Goal: Task Accomplishment & Management: Manage account settings

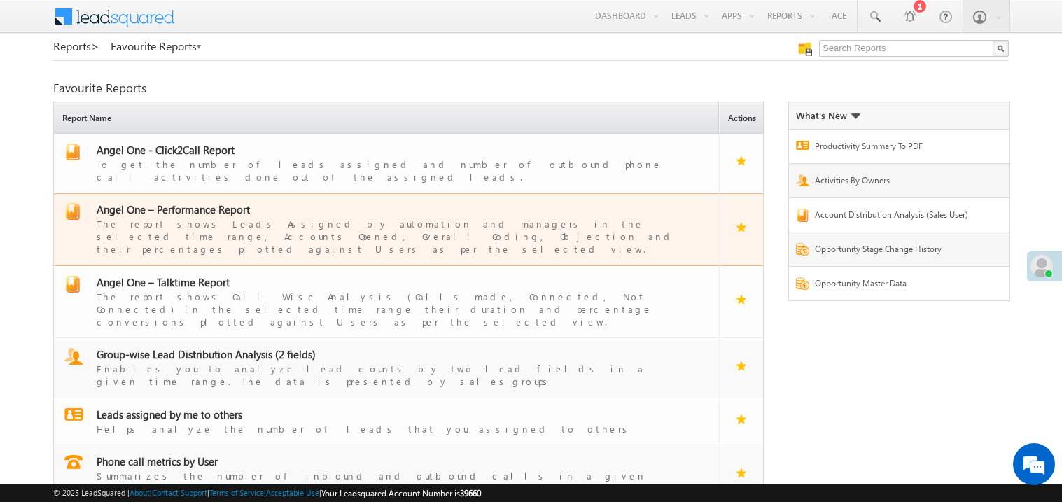
click at [192, 202] on span "Angel One – Performance Report" at bounding box center [173, 209] width 153 height 14
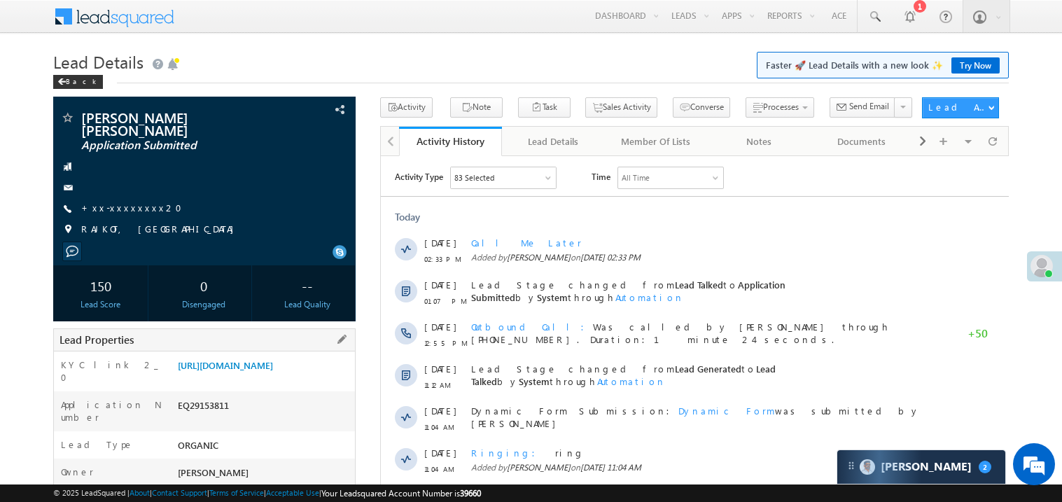
click at [202, 405] on div "EQ29153811" at bounding box center [264, 408] width 181 height 20
copy div "EQ29153811"
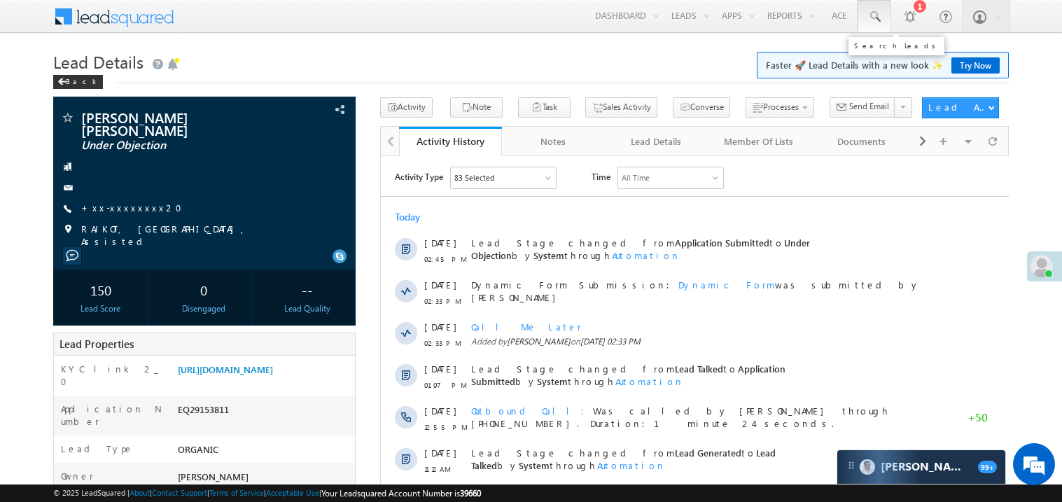
click at [876, 12] on span at bounding box center [874, 17] width 14 height 14
paste input "EQ29153811"
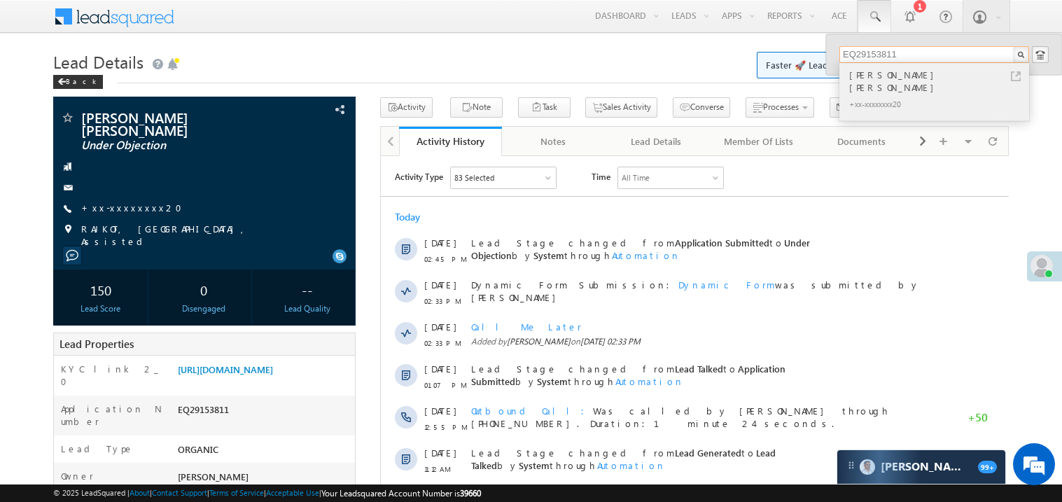
type input "EQ29153811"
click at [898, 74] on div "[PERSON_NAME] [PERSON_NAME]" at bounding box center [940, 81] width 188 height 28
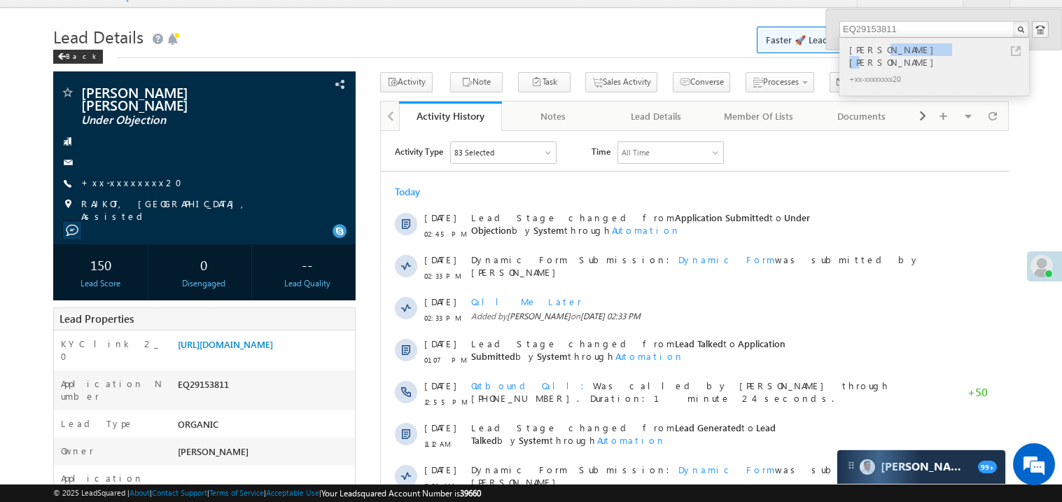
scroll to position [27, 0]
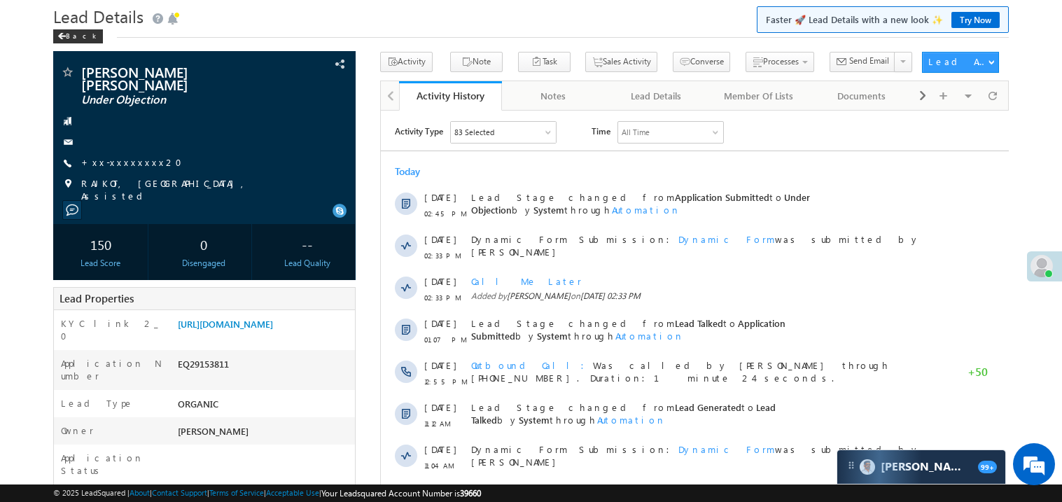
scroll to position [29, 0]
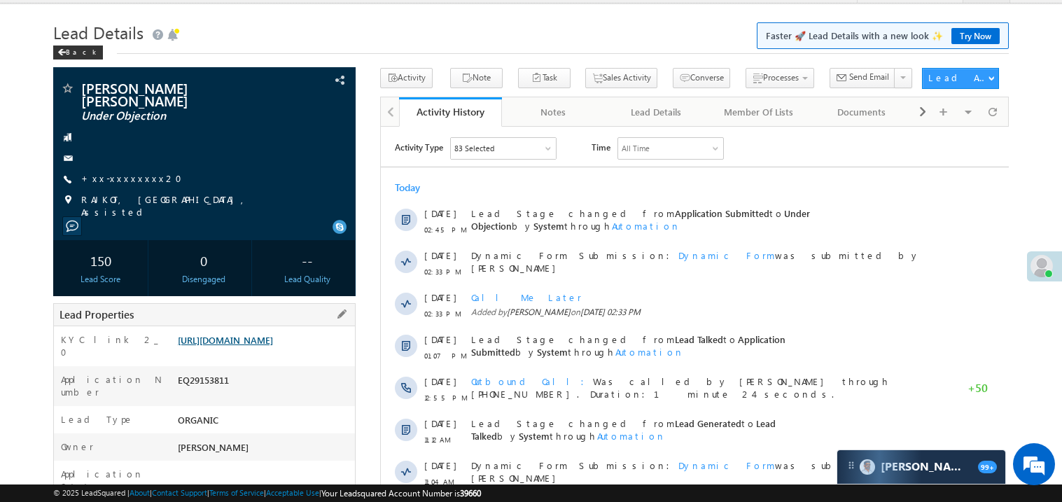
click at [248, 342] on link "[URL][DOMAIN_NAME]" at bounding box center [225, 340] width 95 height 12
click at [122, 172] on link "+xx-xxxxxxxx20" at bounding box center [135, 178] width 109 height 12
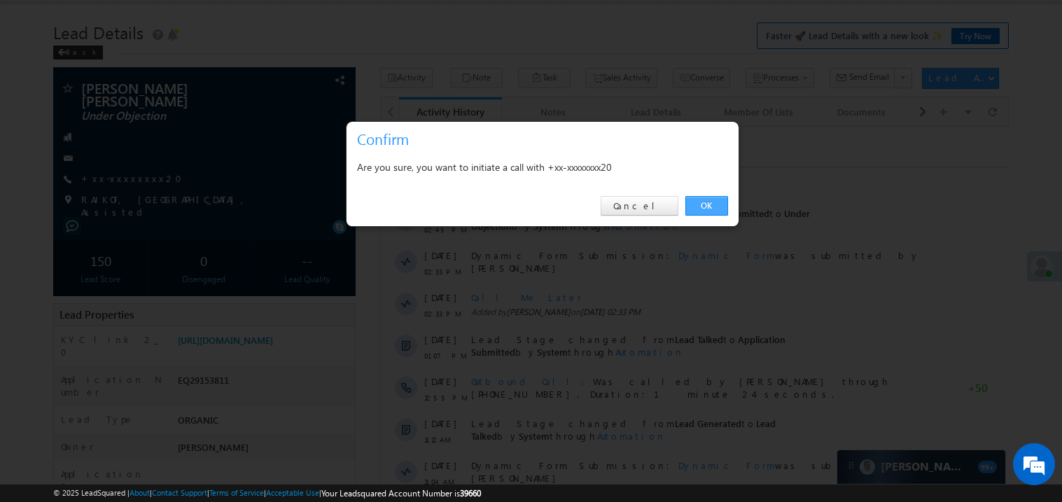
click at [703, 208] on link "OK" at bounding box center [706, 206] width 43 height 20
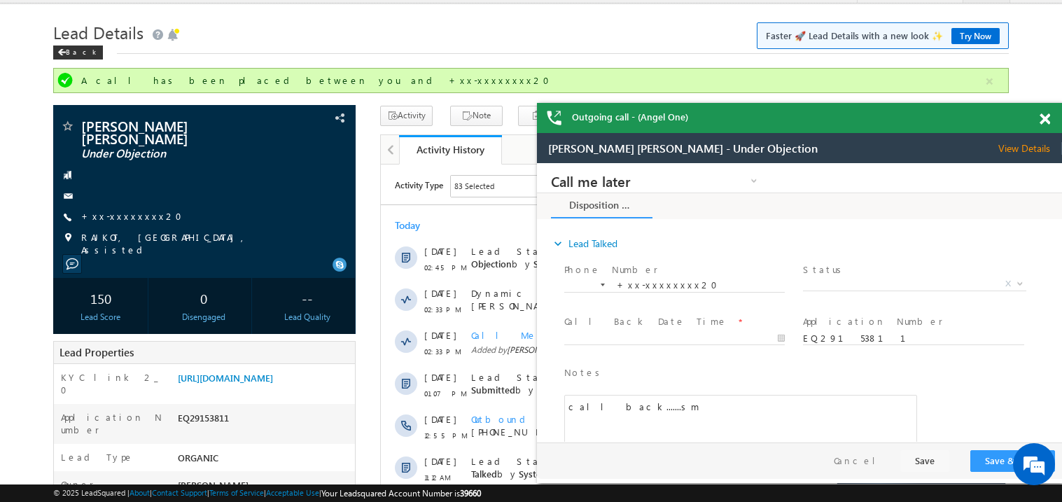
click at [1046, 122] on span at bounding box center [1044, 119] width 10 height 12
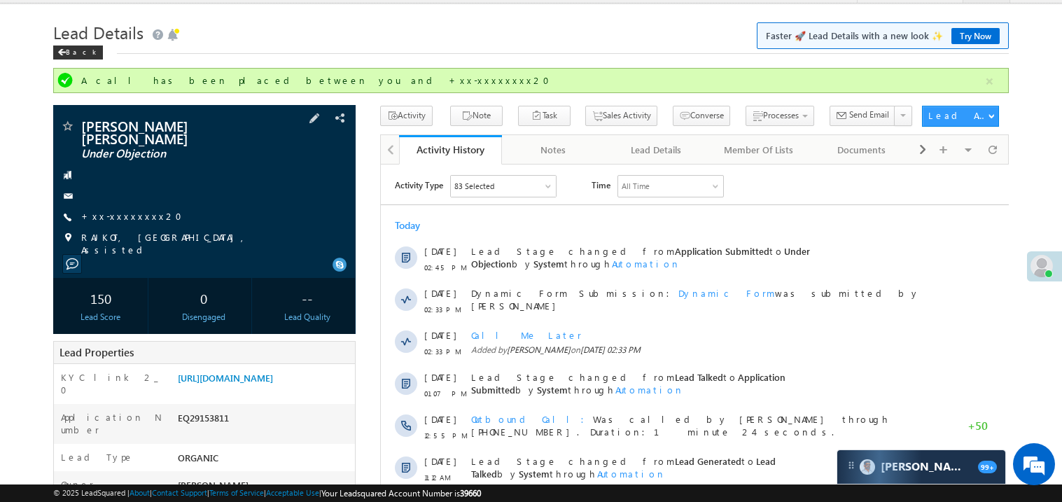
click at [124, 214] on div "Keval Girishbhai Rathod Under Objection +xx-xxxxxxxx20" at bounding box center [204, 187] width 288 height 137
click at [141, 210] on link "+xx-xxxxxxxx20" at bounding box center [135, 216] width 109 height 12
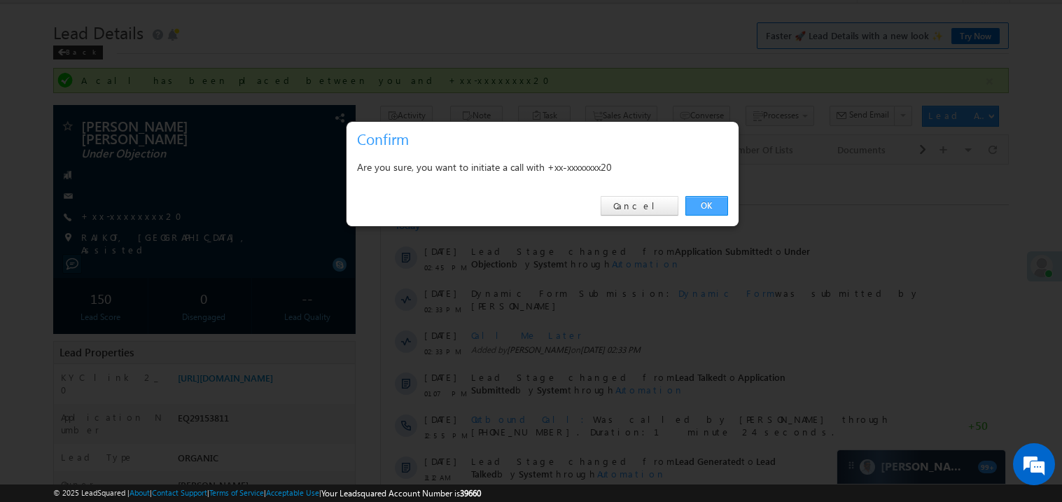
click at [706, 202] on link "OK" at bounding box center [706, 206] width 43 height 20
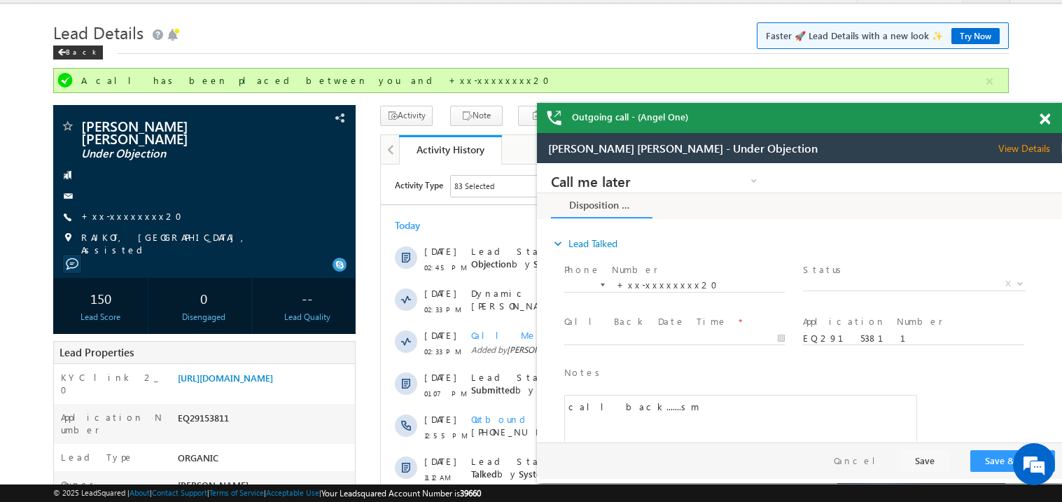
click at [1045, 120] on span at bounding box center [1044, 119] width 10 height 12
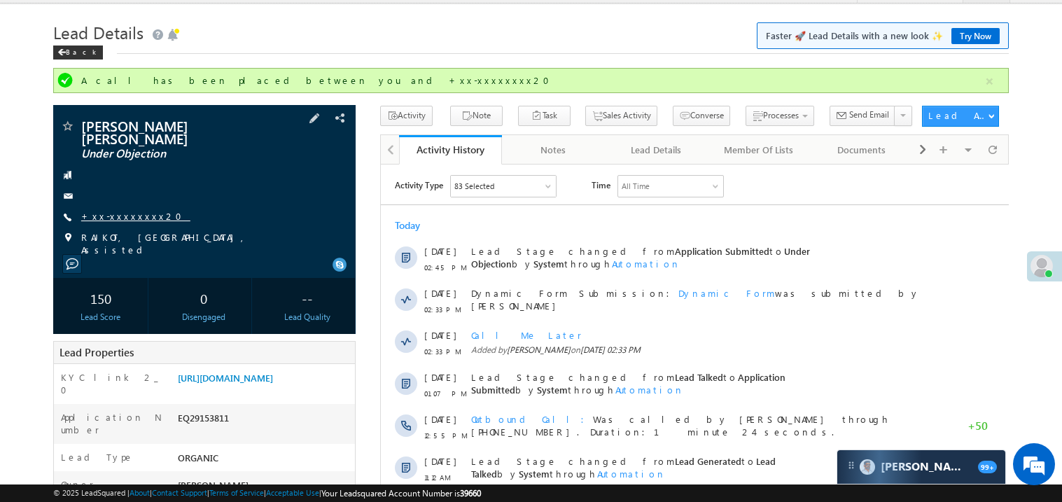
click at [132, 210] on link "+xx-xxxxxxxx20" at bounding box center [135, 216] width 109 height 12
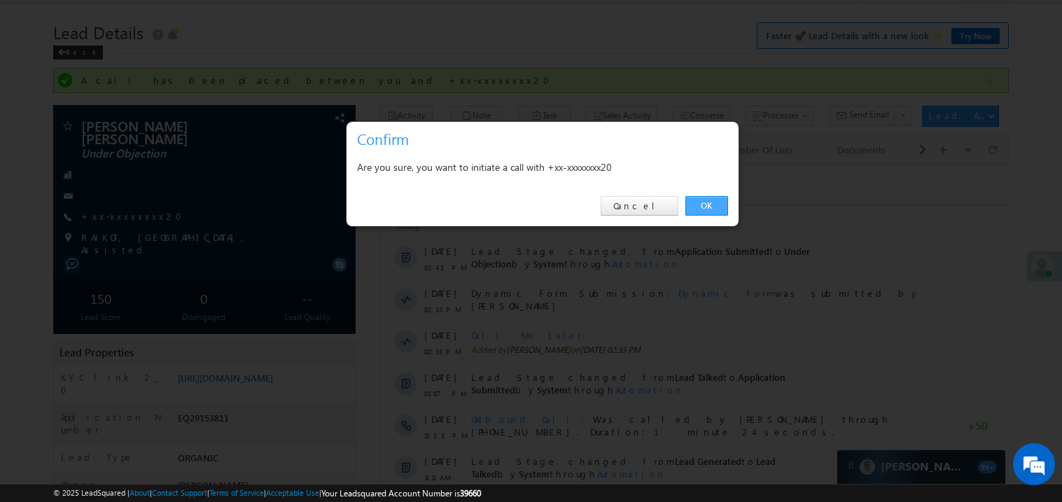
click at [711, 205] on link "OK" at bounding box center [706, 206] width 43 height 20
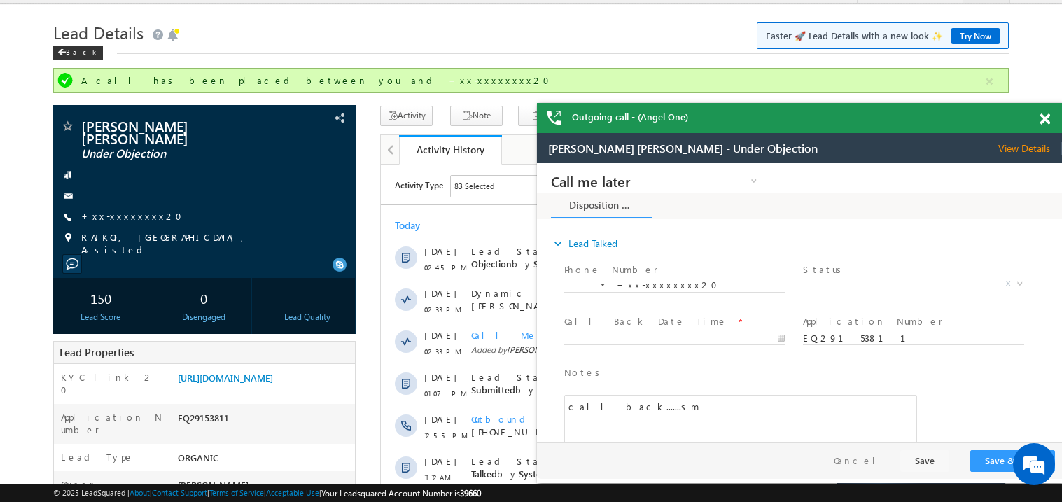
click at [1044, 118] on span at bounding box center [1044, 119] width 10 height 12
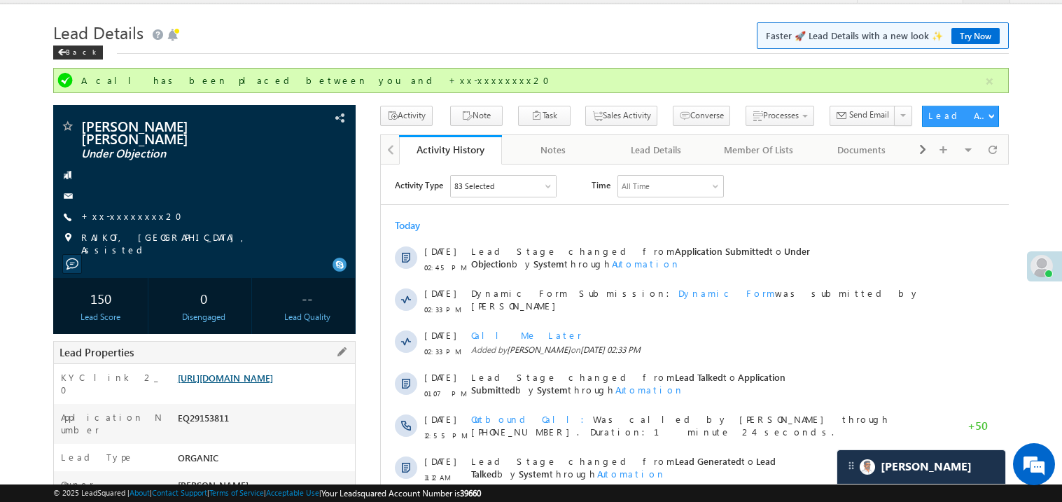
click at [253, 372] on link "https://angelbroking1-pk3em7sa.customui-test.leadsquared.com?leadId=6af388e3-f9…" at bounding box center [225, 378] width 95 height 12
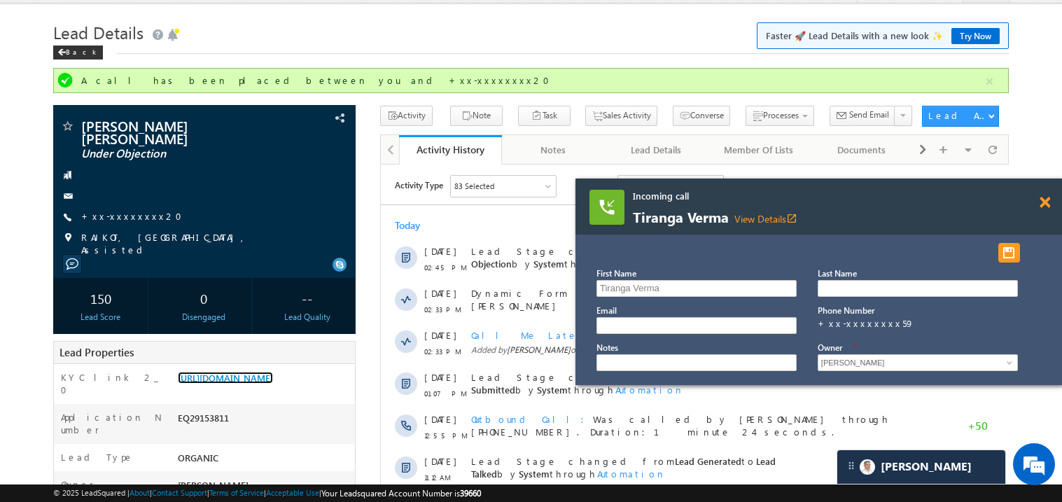
click at [1042, 206] on span at bounding box center [1044, 203] width 10 height 12
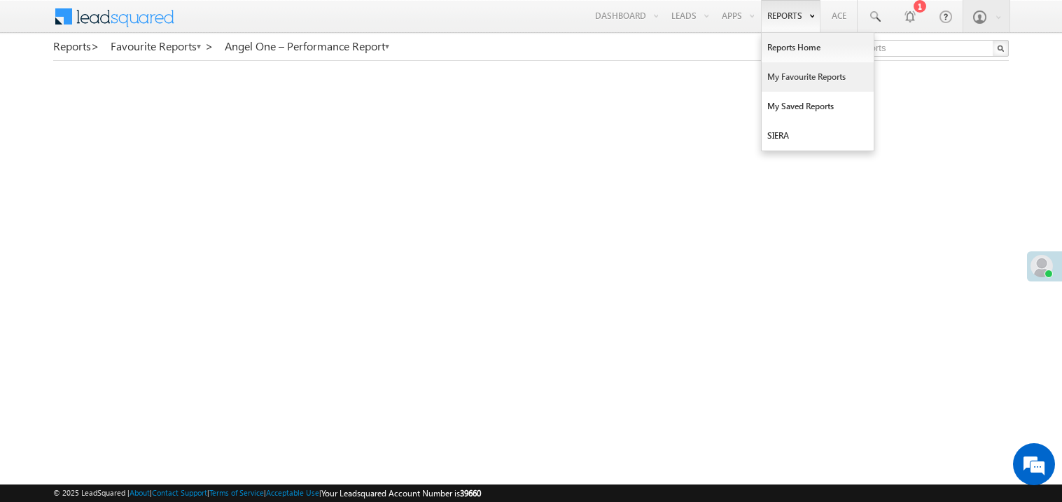
click at [785, 80] on link "My Favourite Reports" at bounding box center [818, 76] width 112 height 29
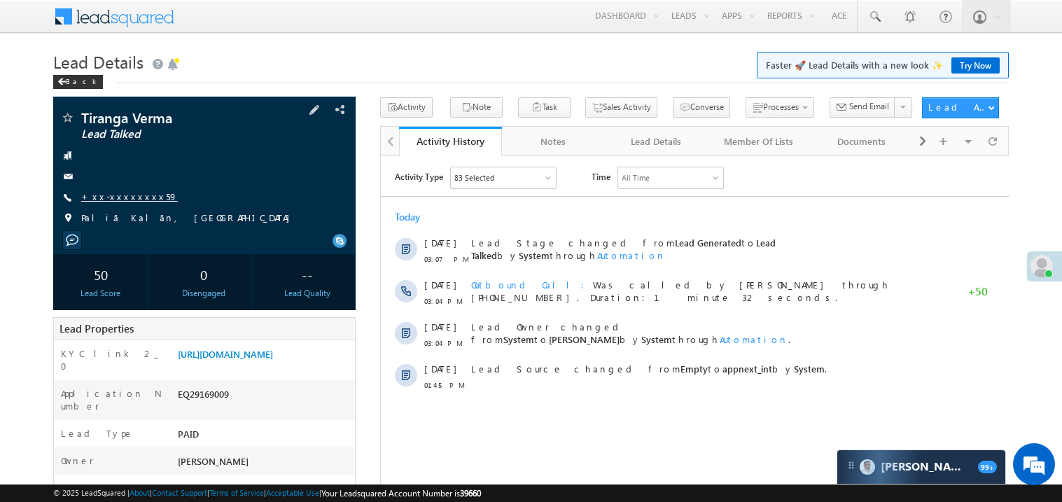
click at [120, 191] on link "+xx-xxxxxxxx59" at bounding box center [129, 196] width 97 height 12
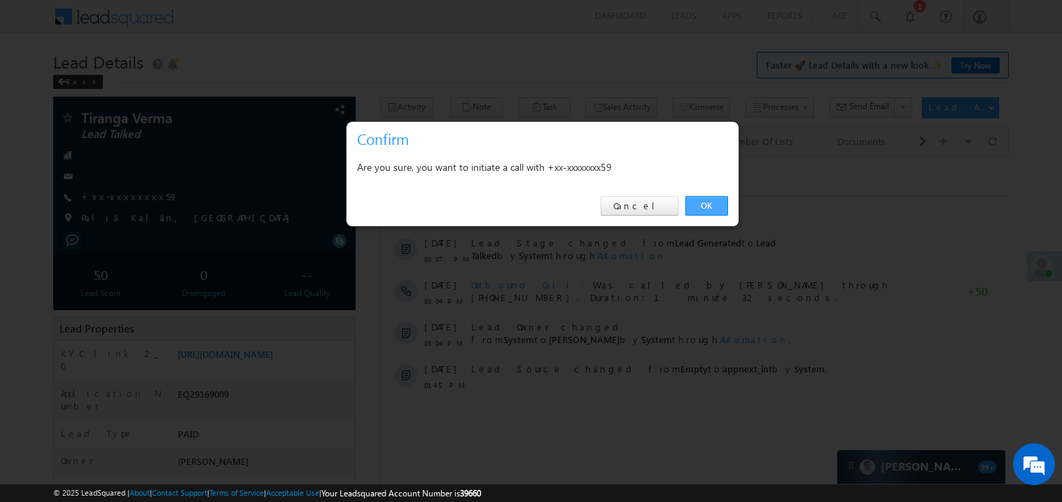
click at [699, 199] on link "OK" at bounding box center [706, 206] width 43 height 20
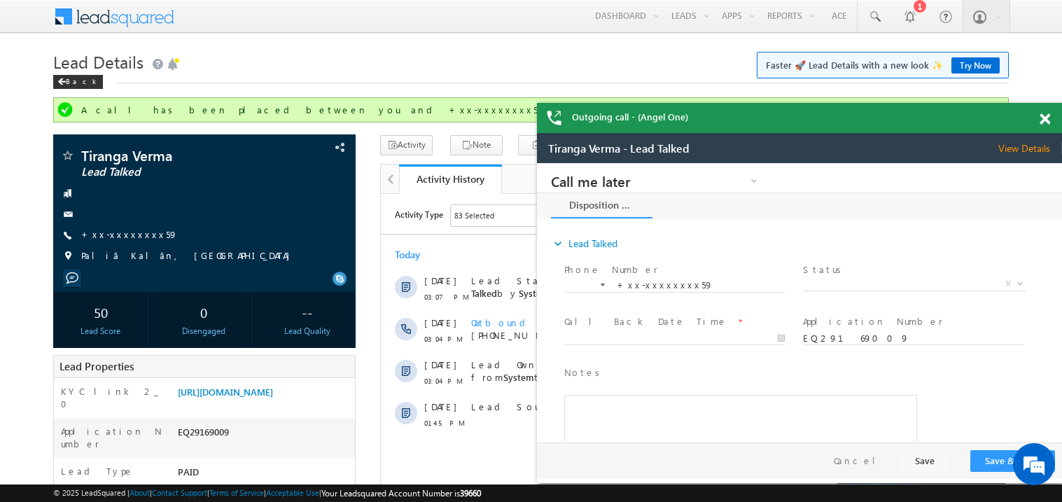
click at [1045, 116] on span at bounding box center [1044, 119] width 10 height 12
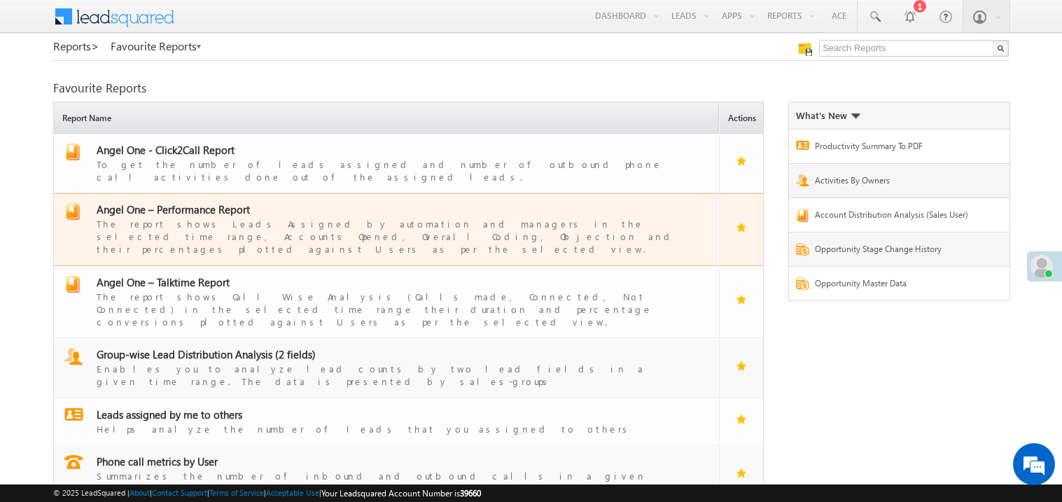
click at [195, 202] on span "Angel One – Performance Report" at bounding box center [173, 209] width 153 height 14
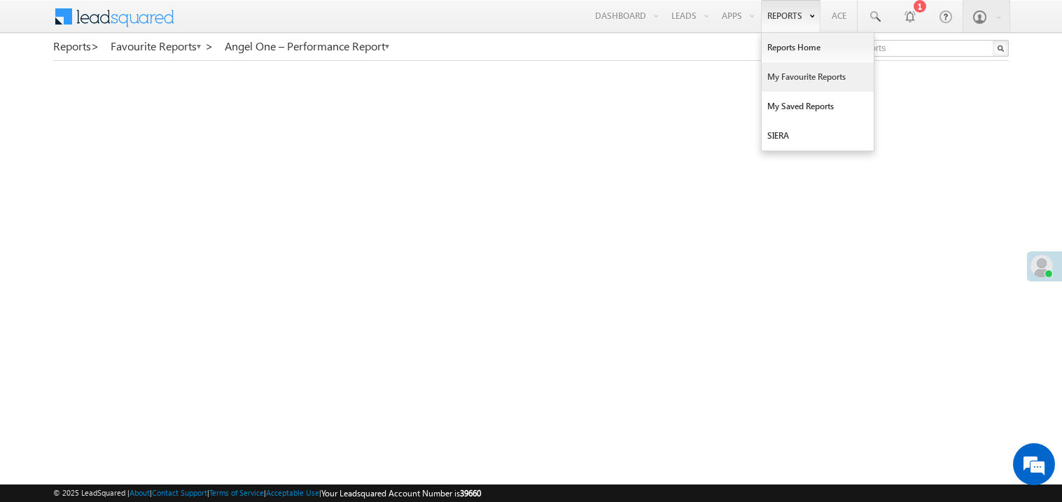
click at [785, 72] on link "My Favourite Reports" at bounding box center [818, 76] width 112 height 29
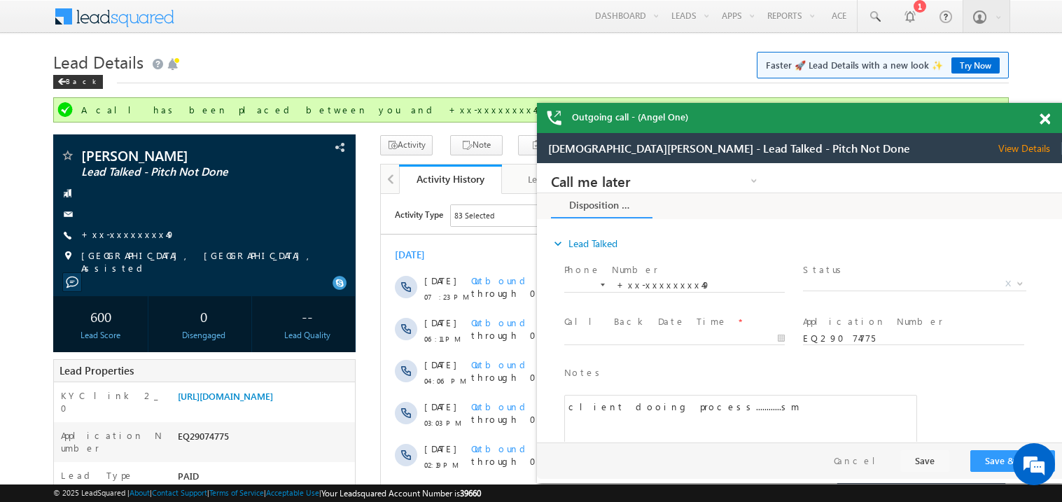
click at [1044, 121] on span at bounding box center [1044, 119] width 10 height 12
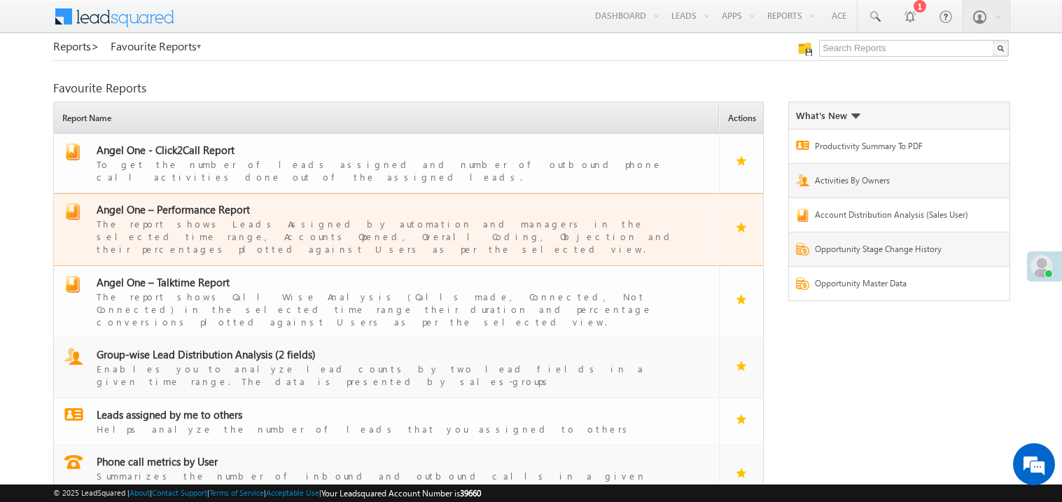
click at [192, 202] on span "Angel One – Performance Report" at bounding box center [173, 209] width 153 height 14
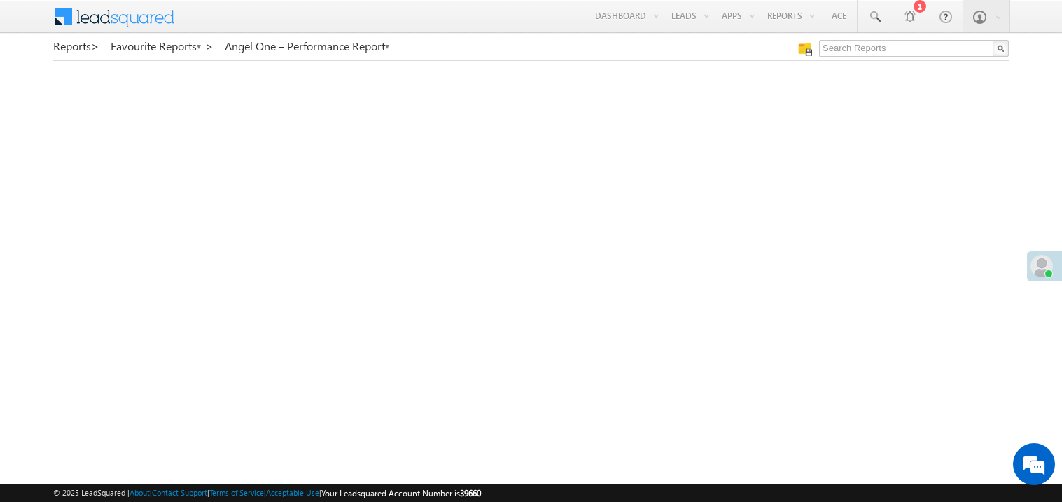
click at [1046, 258] on span at bounding box center [1041, 266] width 22 height 22
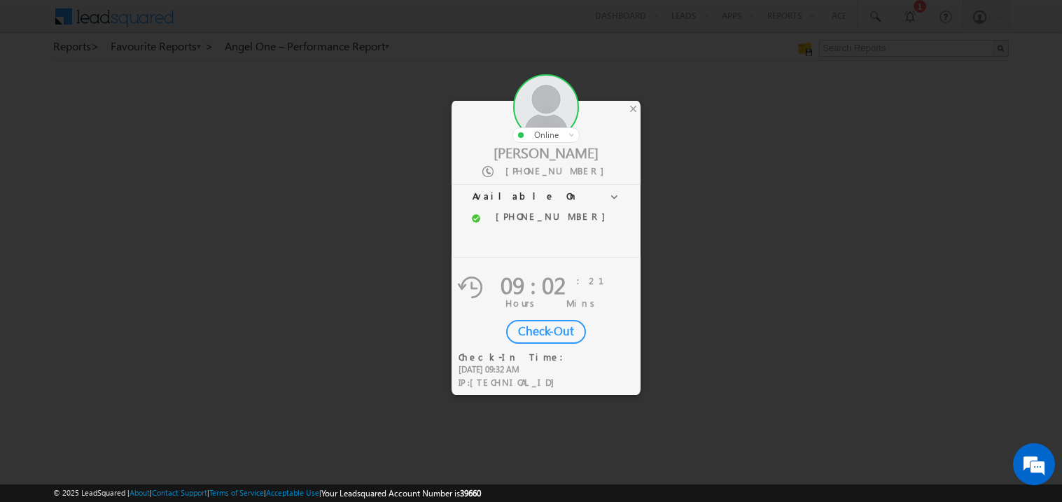
click at [545, 326] on div "Check-Out" at bounding box center [546, 332] width 80 height 24
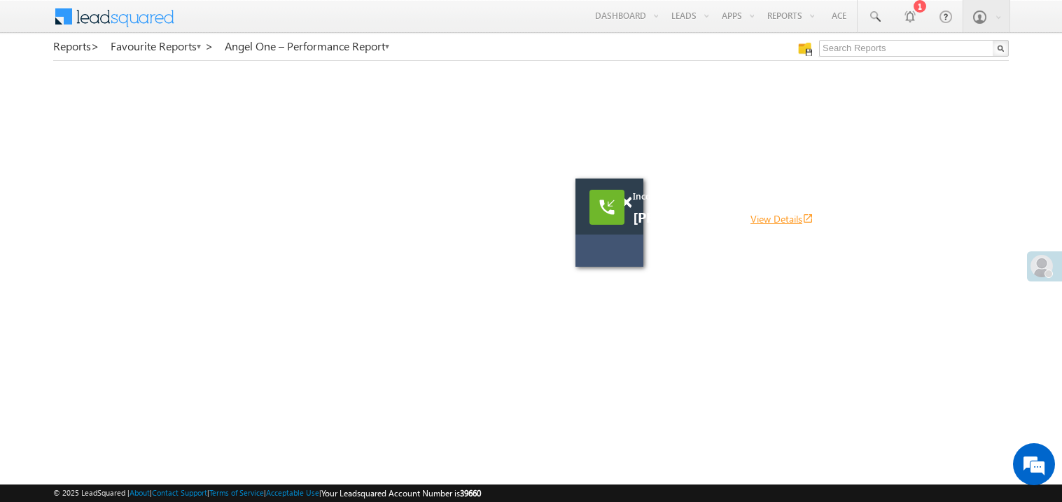
click at [792, 215] on link "View Details open_in_new" at bounding box center [781, 218] width 63 height 13
click at [629, 204] on span at bounding box center [626, 203] width 10 height 12
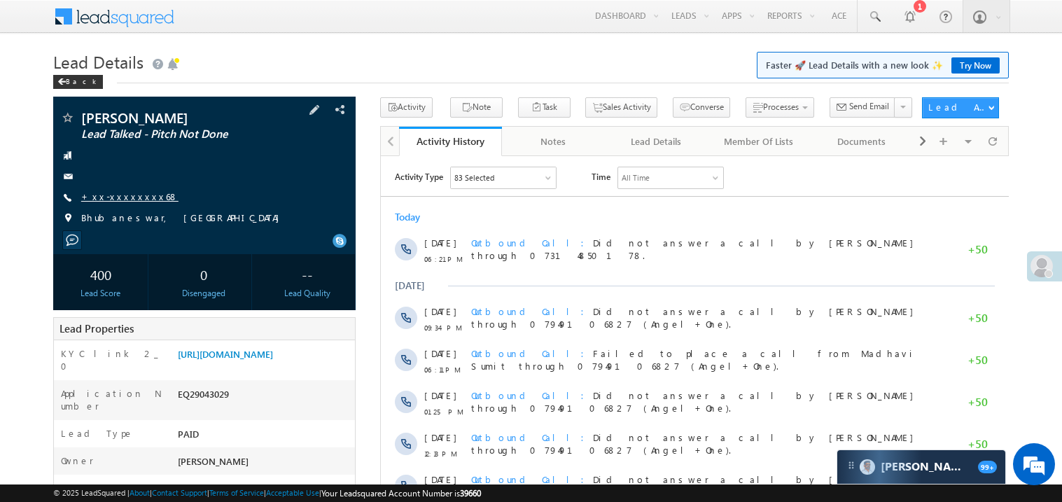
click at [125, 192] on link "+xx-xxxxxxxx68" at bounding box center [129, 196] width 97 height 12
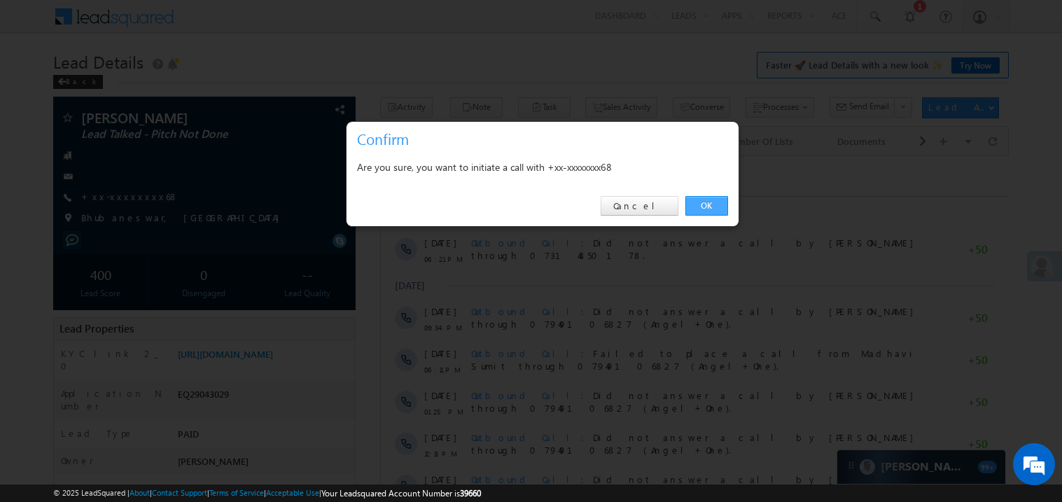
click at [708, 209] on link "OK" at bounding box center [706, 206] width 43 height 20
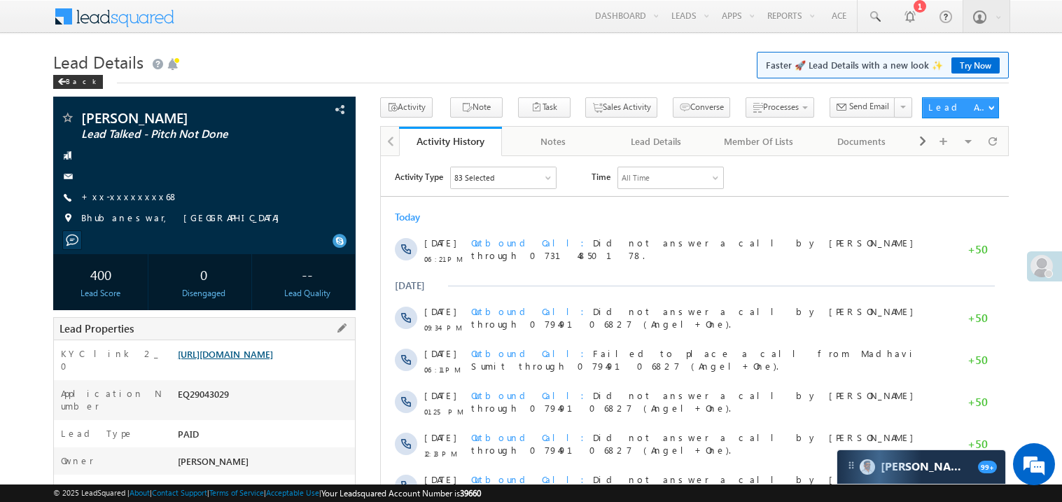
click at [269, 360] on link "https://angelbroking1-pk3em7sa.customui-test.leadsquared.com?leadId=3d273fc1-6b…" at bounding box center [225, 354] width 95 height 12
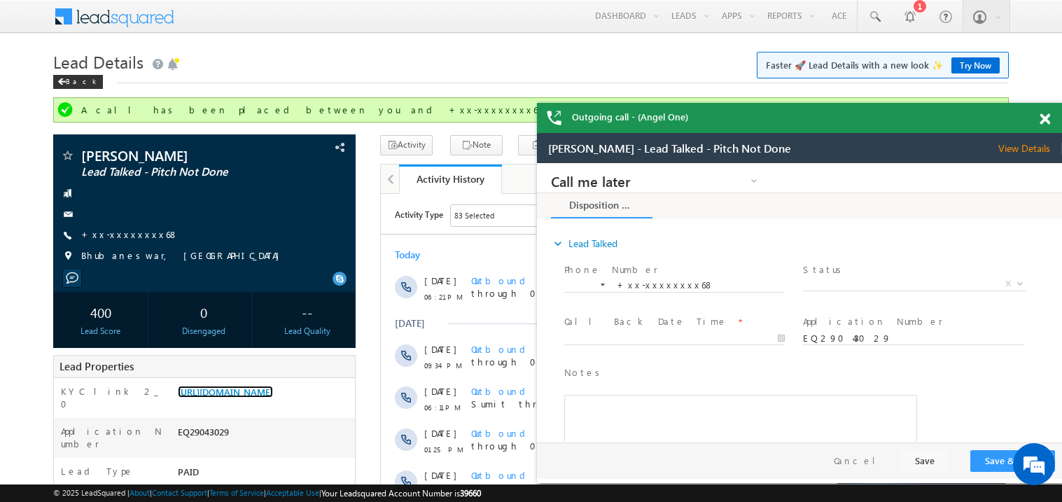
click at [1047, 120] on span at bounding box center [1044, 119] width 10 height 12
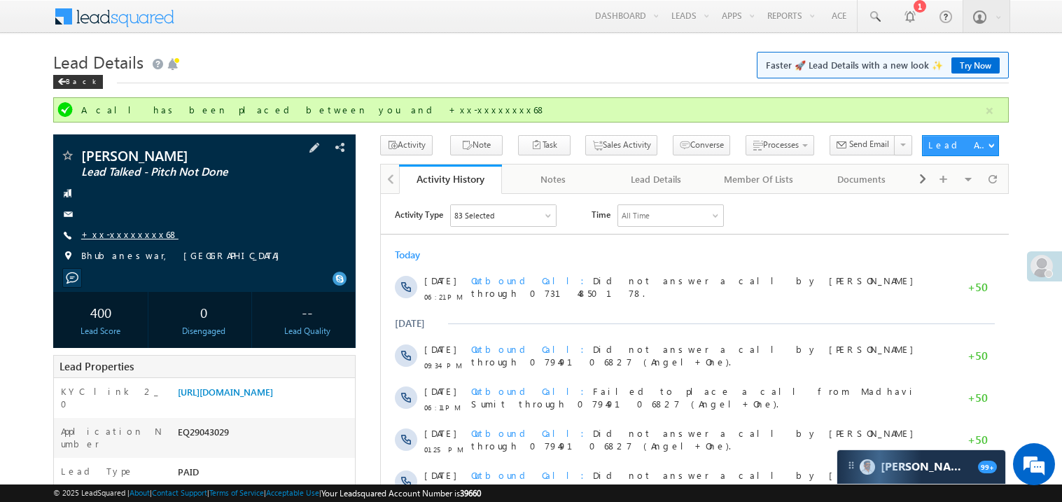
click at [122, 235] on link "+xx-xxxxxxxx68" at bounding box center [129, 234] width 97 height 12
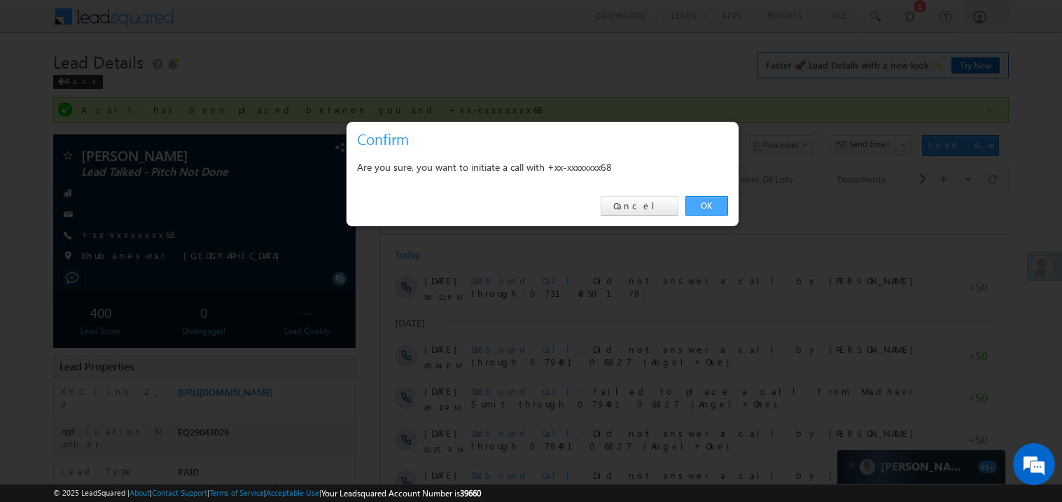
click at [715, 206] on link "OK" at bounding box center [706, 206] width 43 height 20
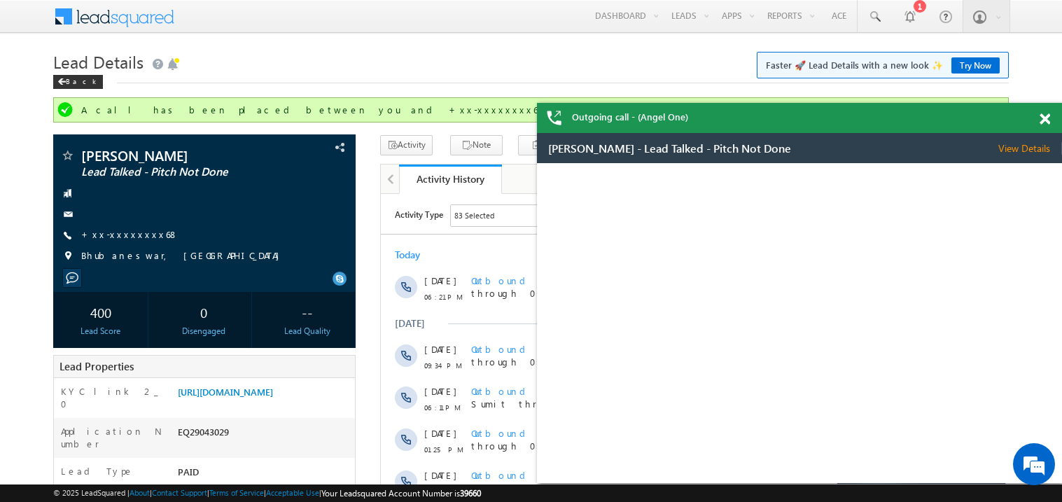
click at [1041, 126] on div "Outgoing call - (Angel One)" at bounding box center [799, 118] width 525 height 30
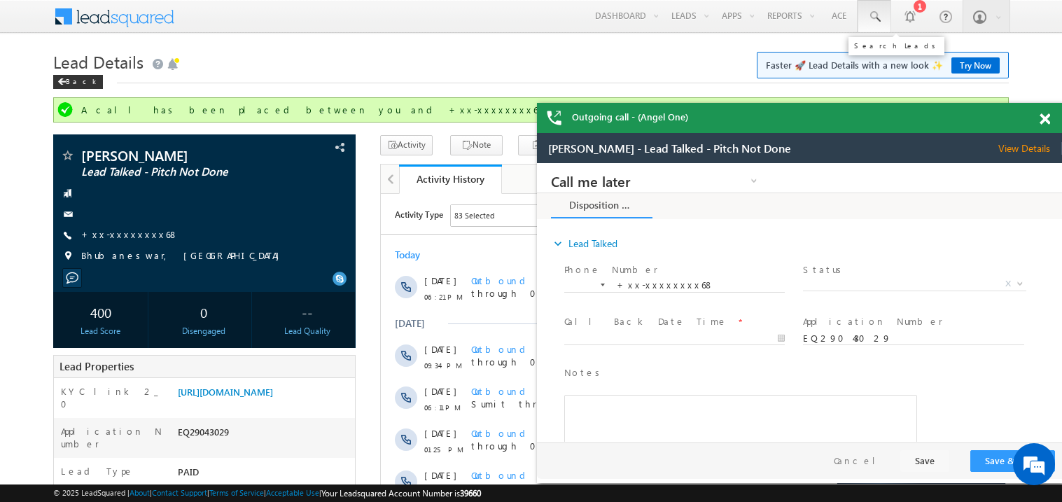
click at [874, 13] on span at bounding box center [874, 17] width 14 height 14
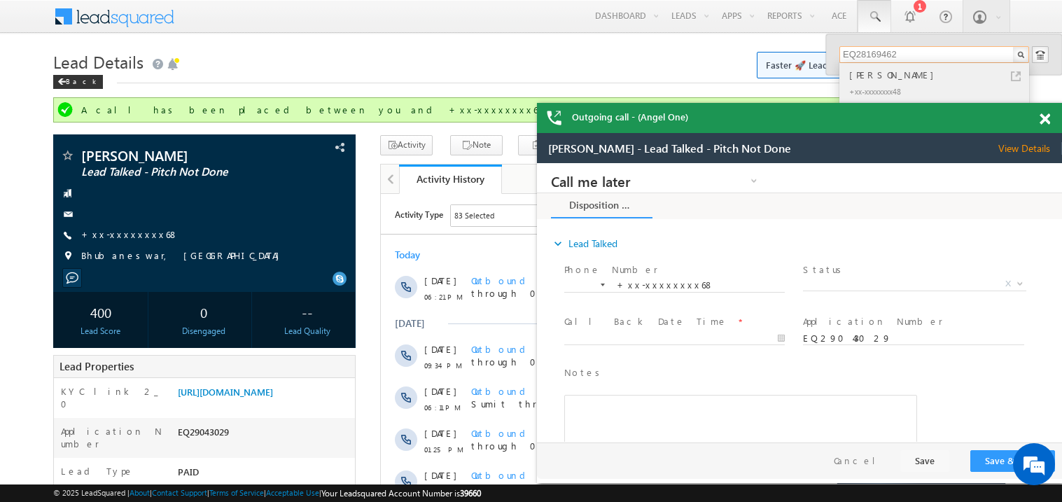
type input "EQ28169462"
click at [890, 71] on div "Aditya Kohale" at bounding box center [940, 74] width 188 height 15
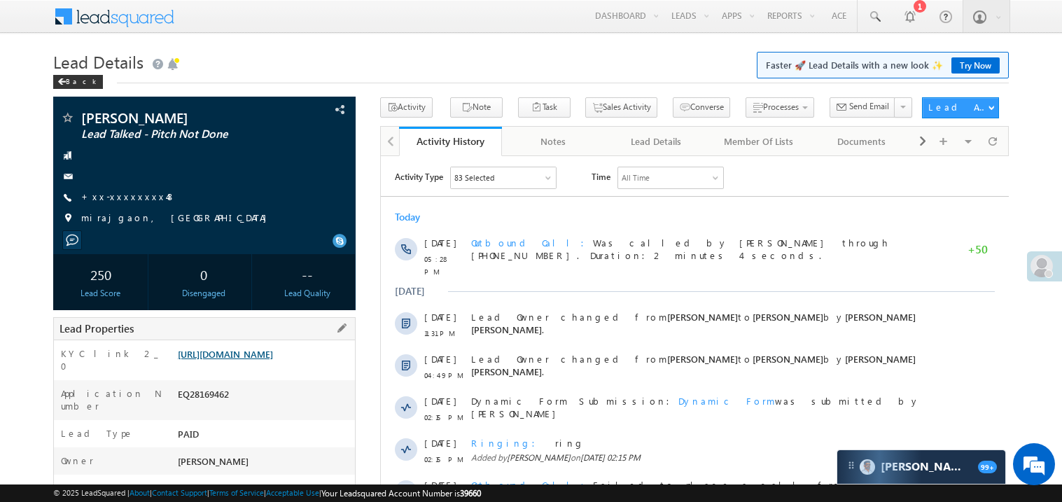
click at [260, 351] on link "[URL][DOMAIN_NAME]" at bounding box center [225, 354] width 95 height 12
click at [131, 199] on link "+xx-xxxxxxxx48" at bounding box center [128, 196] width 94 height 12
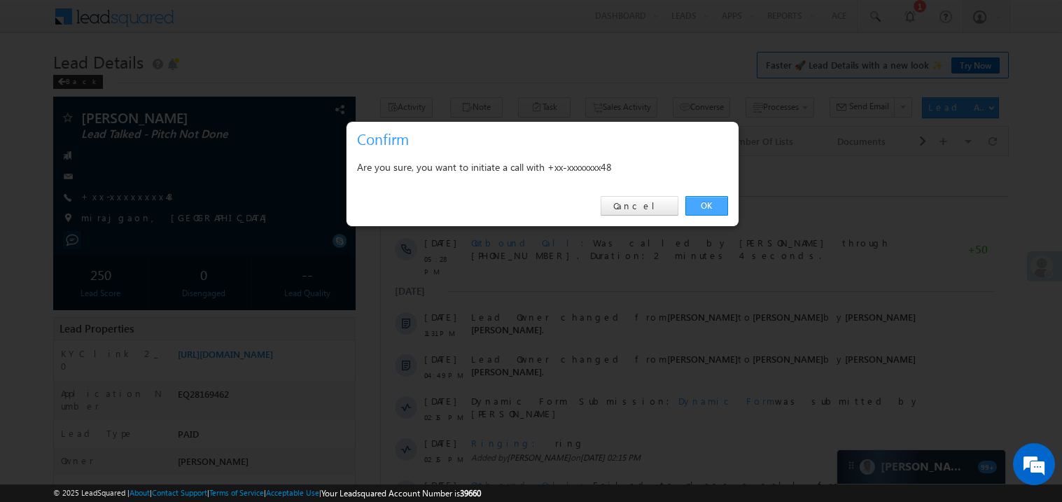
click at [691, 204] on link "OK" at bounding box center [706, 206] width 43 height 20
